Goal: Navigation & Orientation: Find specific page/section

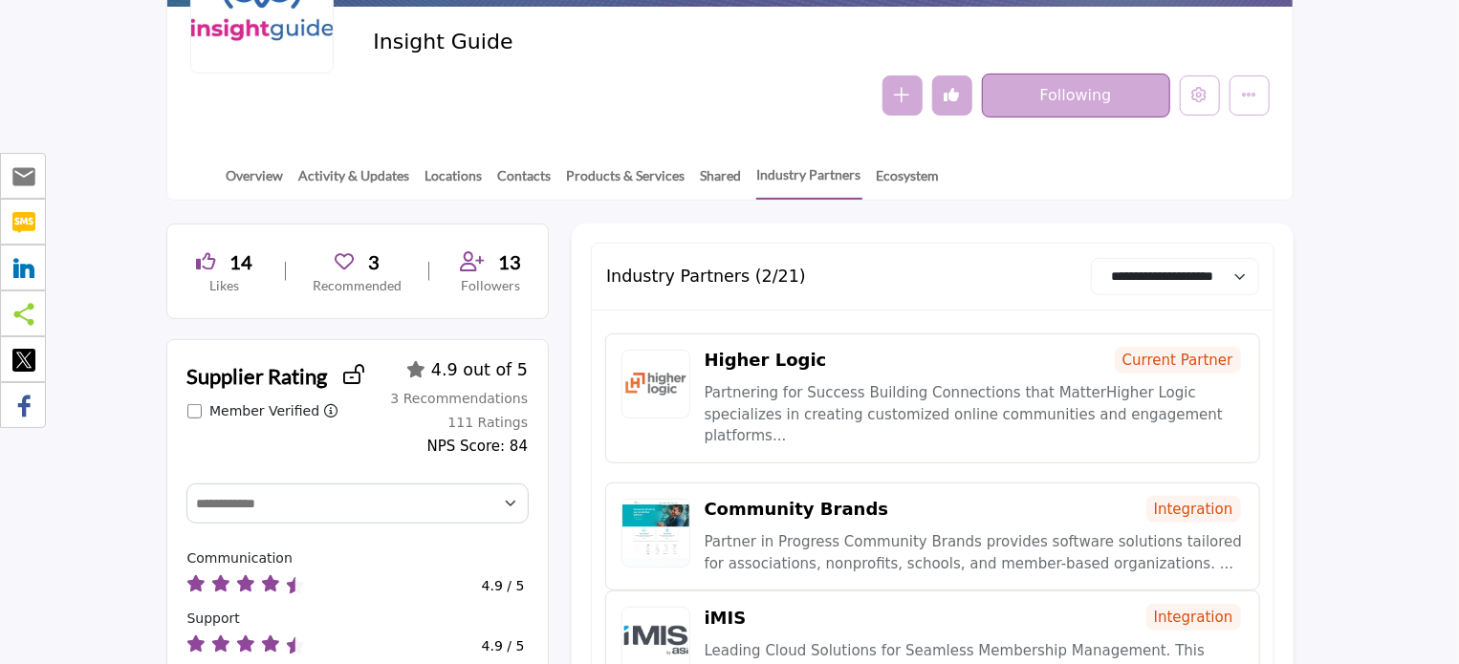
scroll to position [191, 0]
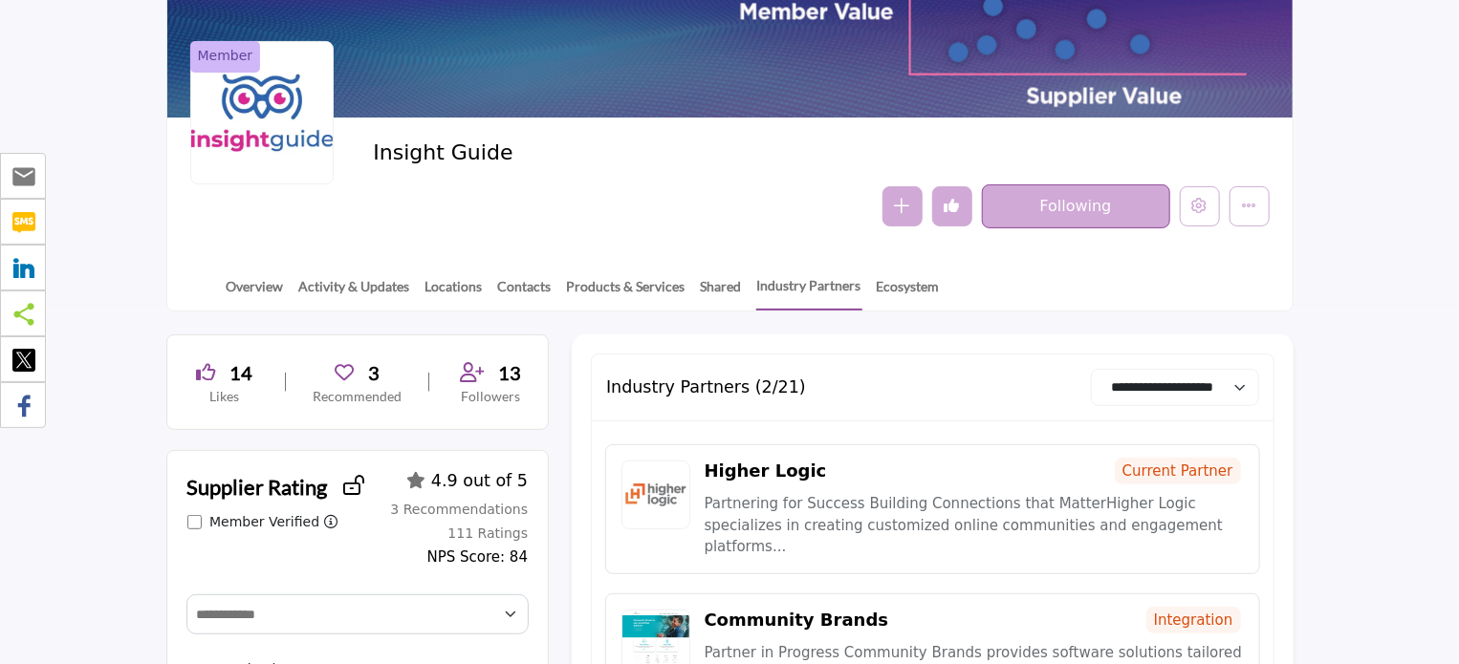
click at [662, 488] on img at bounding box center [655, 495] width 69 height 69
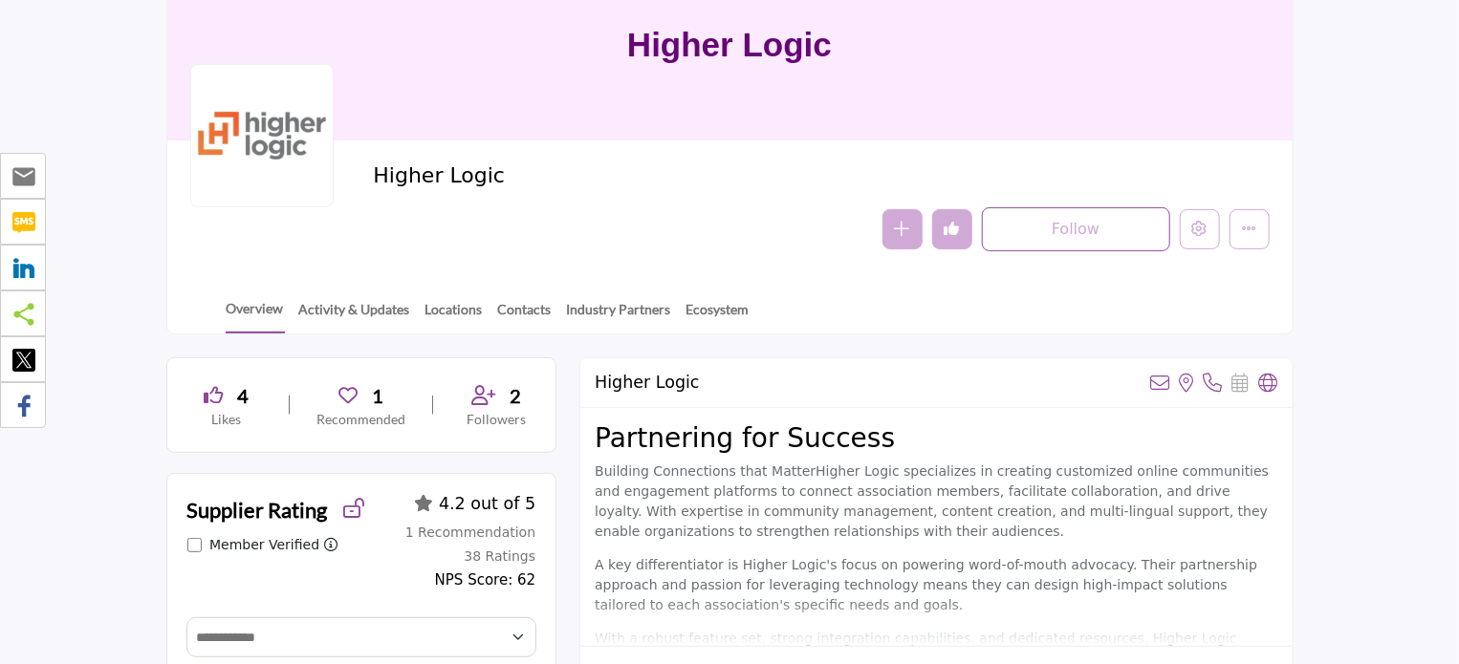
scroll to position [191, 0]
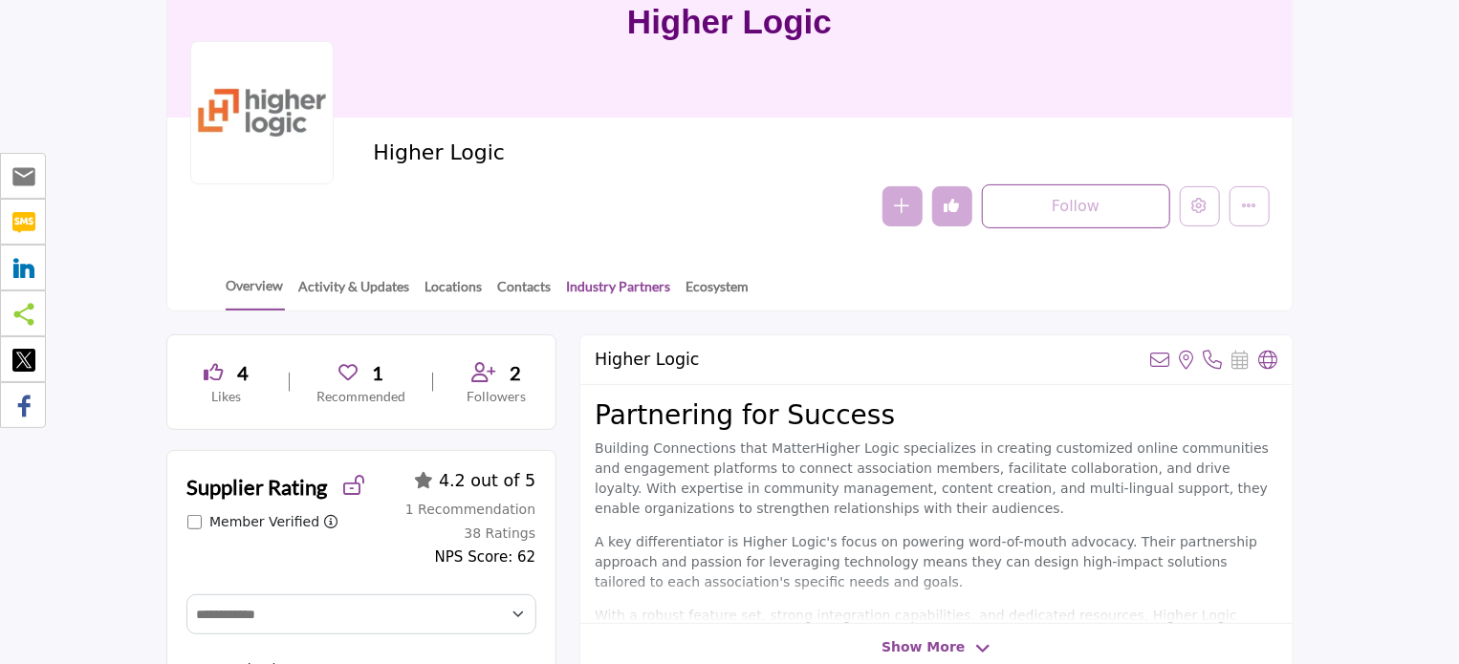
click at [619, 286] on link "Industry Partners" at bounding box center [619, 292] width 106 height 33
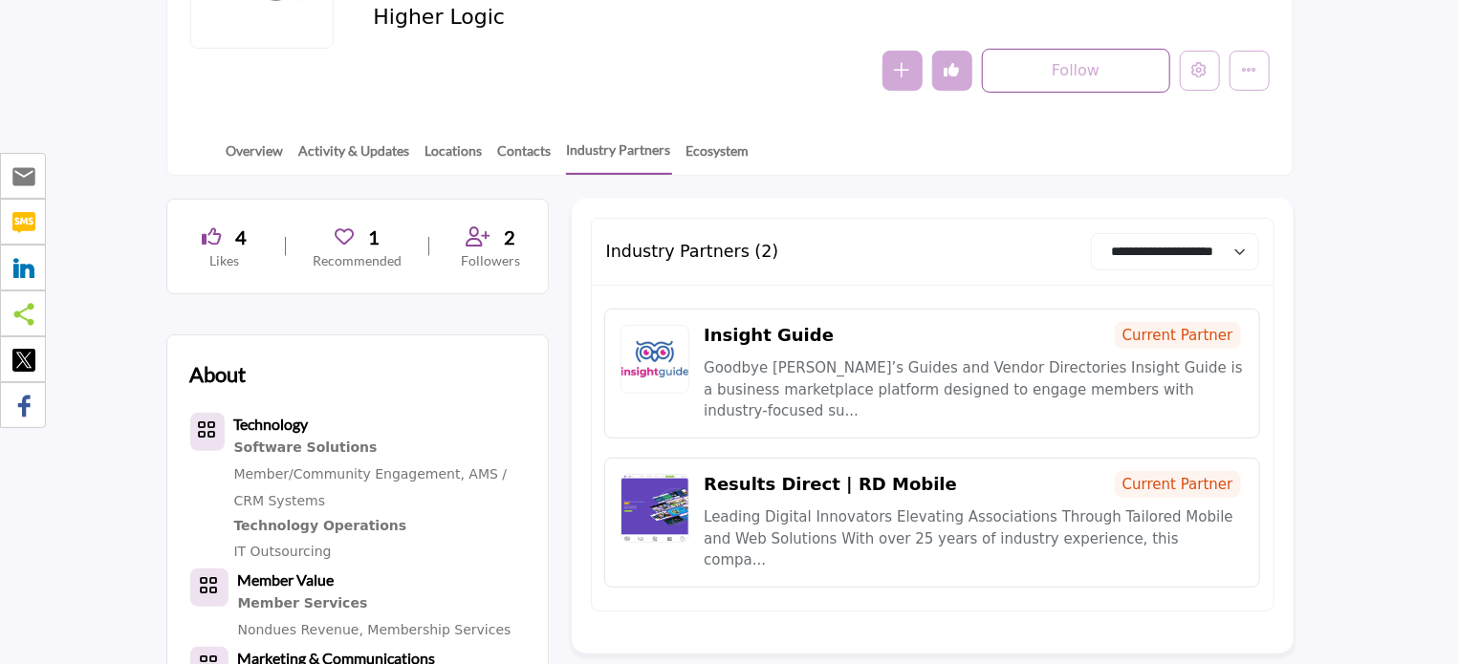
scroll to position [382, 0]
